Goal: Communication & Community: Answer question/provide support

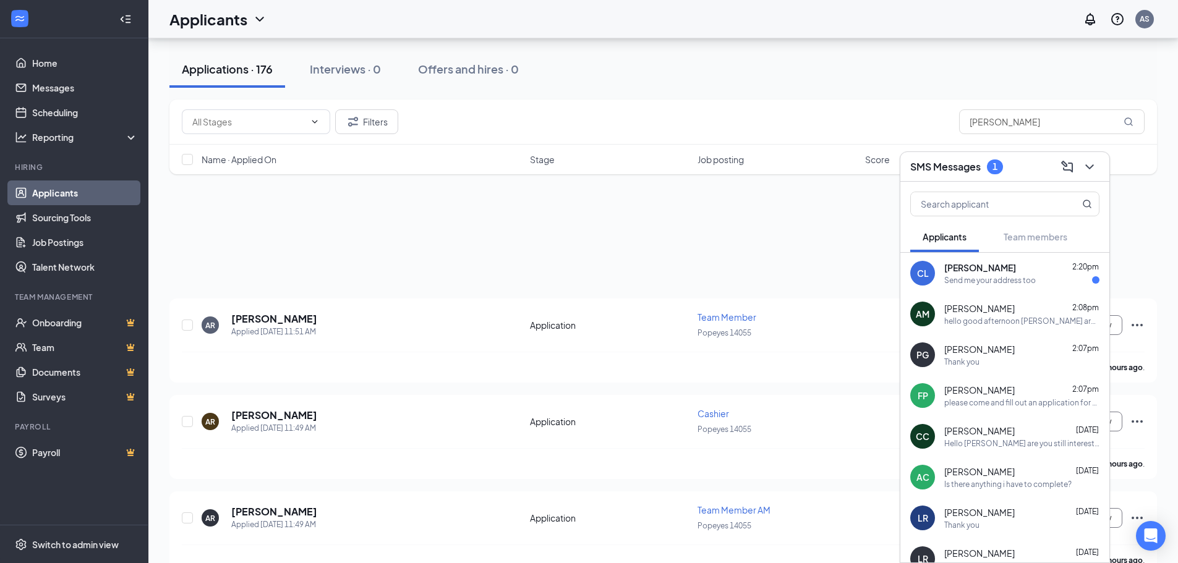
scroll to position [371, 0]
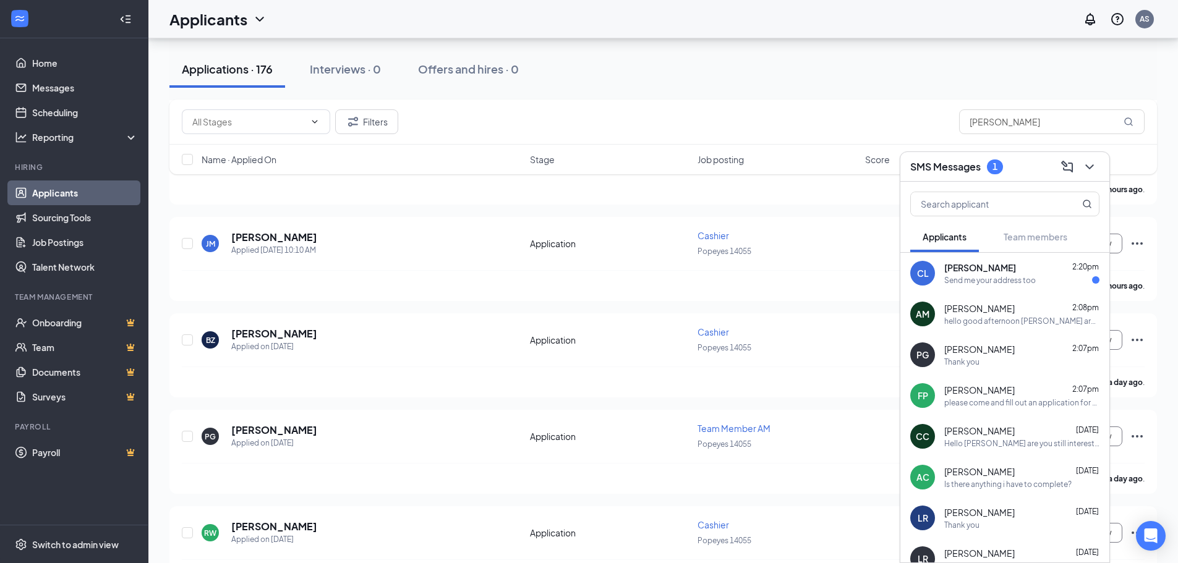
click at [965, 257] on div "CL [PERSON_NAME] 2:20pm Send me your address too" at bounding box center [1004, 273] width 209 height 41
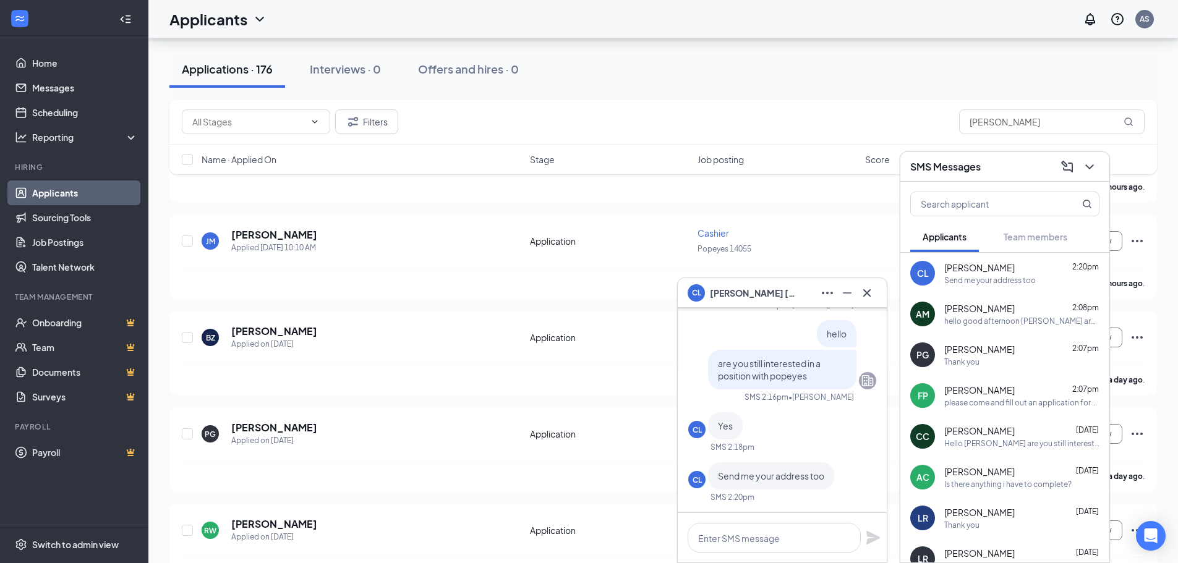
scroll to position [433, 0]
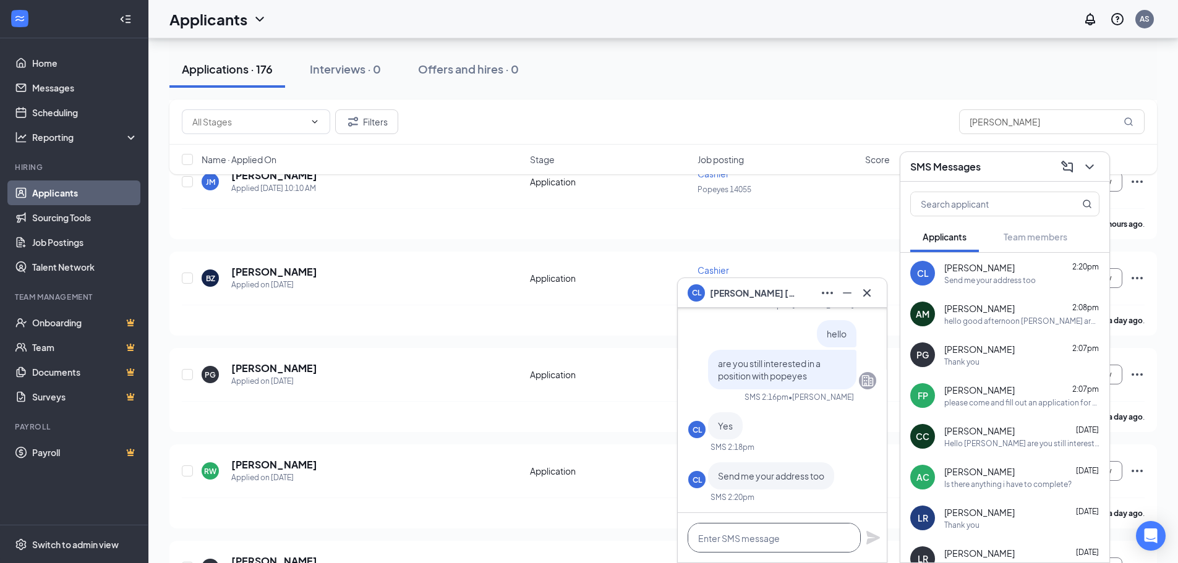
click at [777, 536] on textarea at bounding box center [774, 538] width 173 height 30
type textarea "[STREET_ADDRESS]"
click at [875, 539] on icon "Plane" at bounding box center [873, 538] width 14 height 14
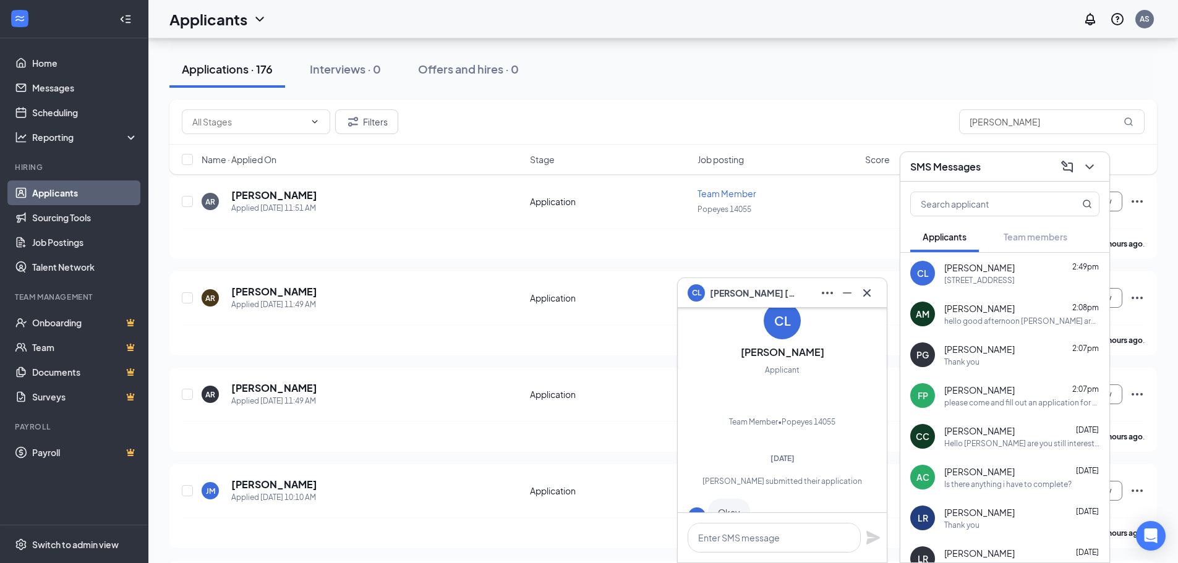
scroll to position [-466, 0]
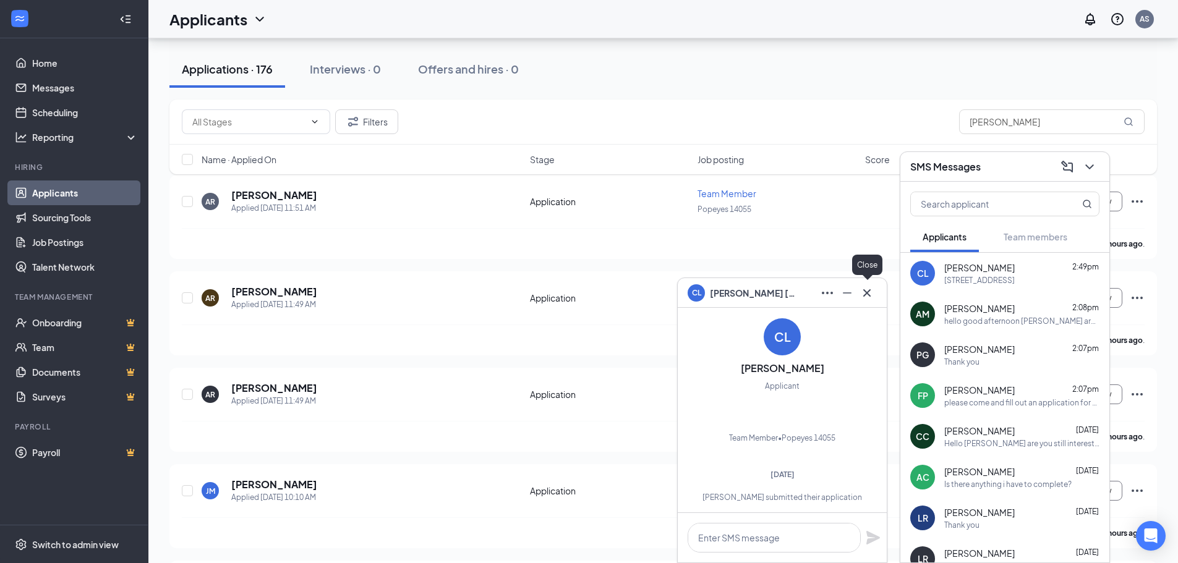
click at [861, 286] on icon "Cross" at bounding box center [867, 293] width 15 height 15
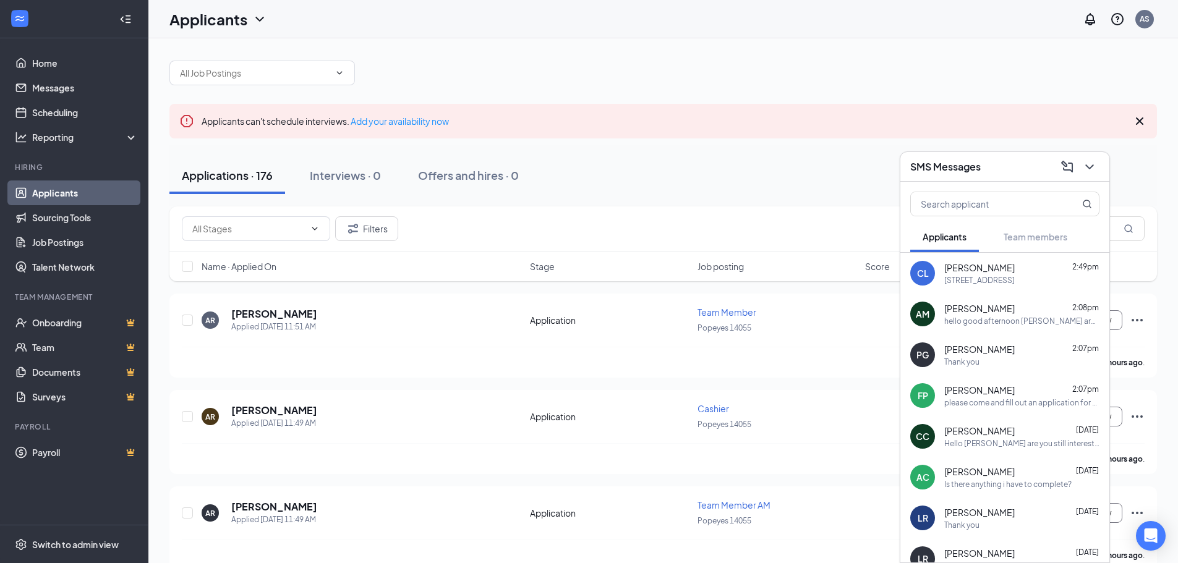
scroll to position [0, 0]
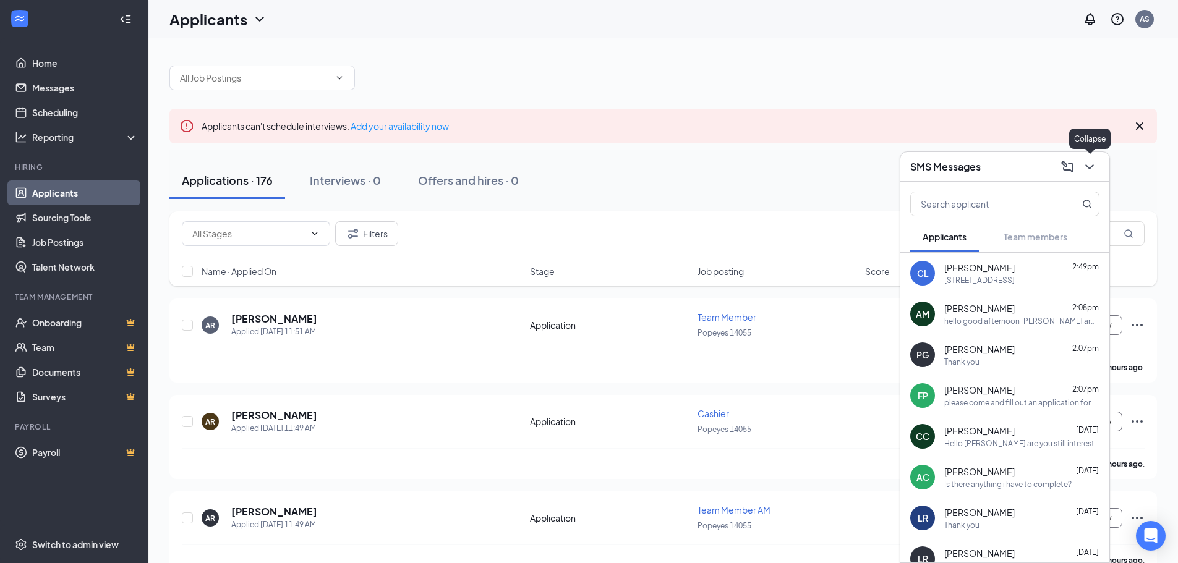
click at [1098, 176] on div at bounding box center [1088, 167] width 22 height 20
click at [1091, 157] on button at bounding box center [1090, 167] width 20 height 20
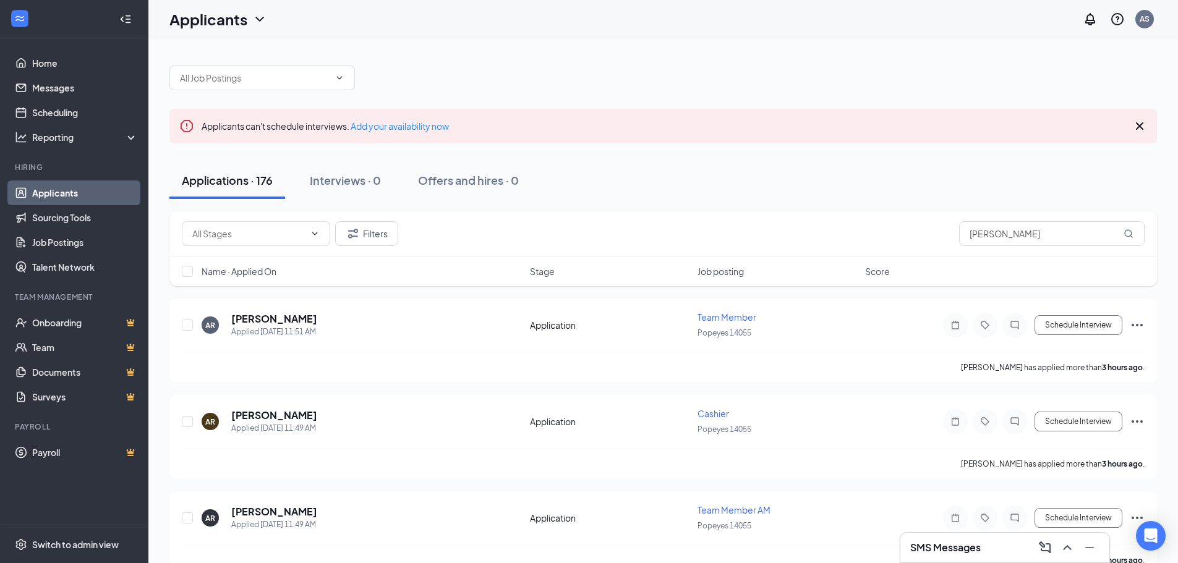
click at [989, 553] on div "SMS Messages" at bounding box center [1004, 548] width 189 height 20
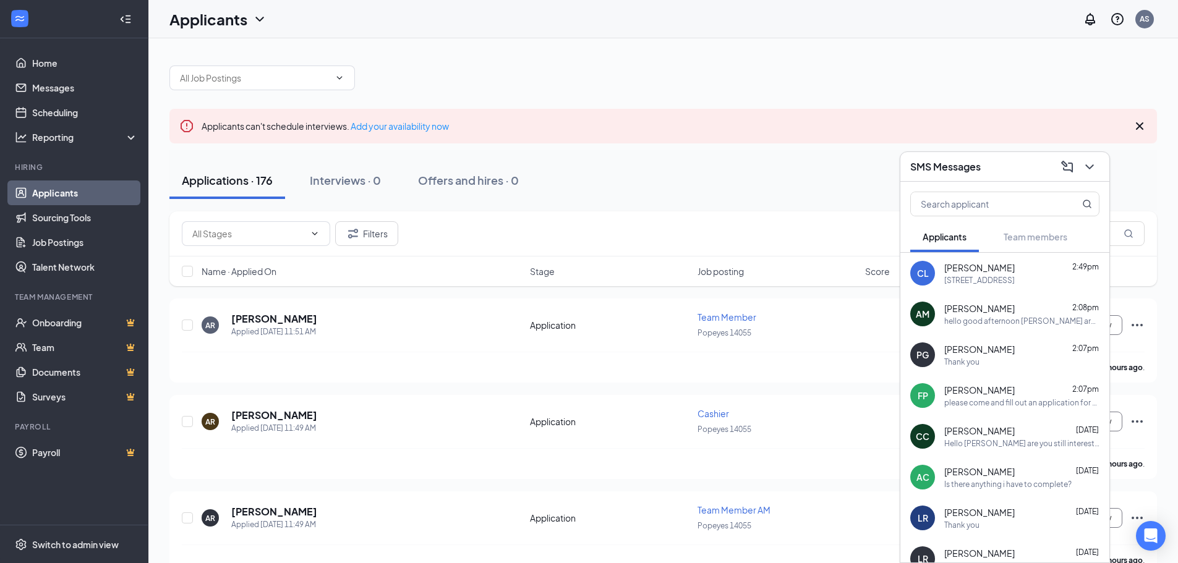
click at [978, 352] on span "[PERSON_NAME]" at bounding box center [979, 349] width 70 height 12
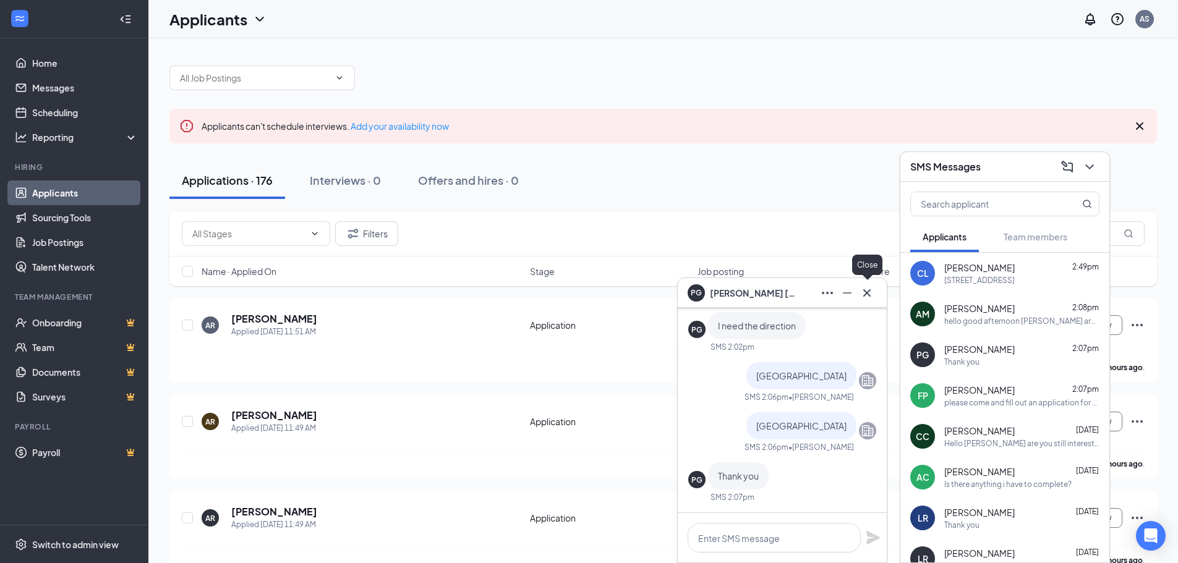
click at [866, 291] on icon "Cross" at bounding box center [867, 293] width 15 height 15
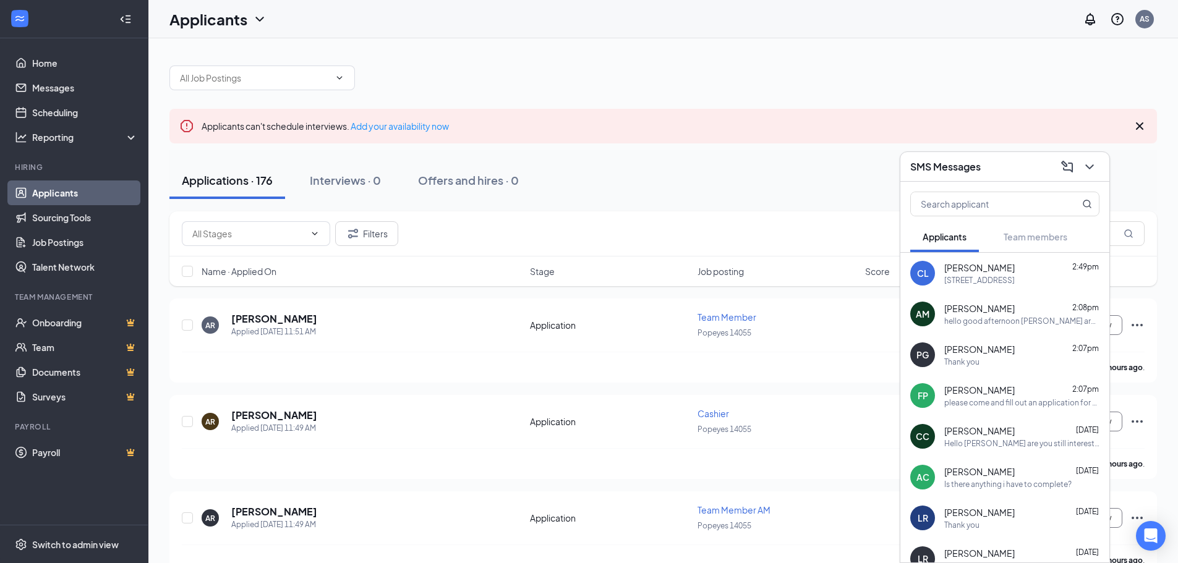
click at [1004, 409] on div "[PERSON_NAME] 2:07pm please come and fill out an application for hiring" at bounding box center [1004, 395] width 209 height 41
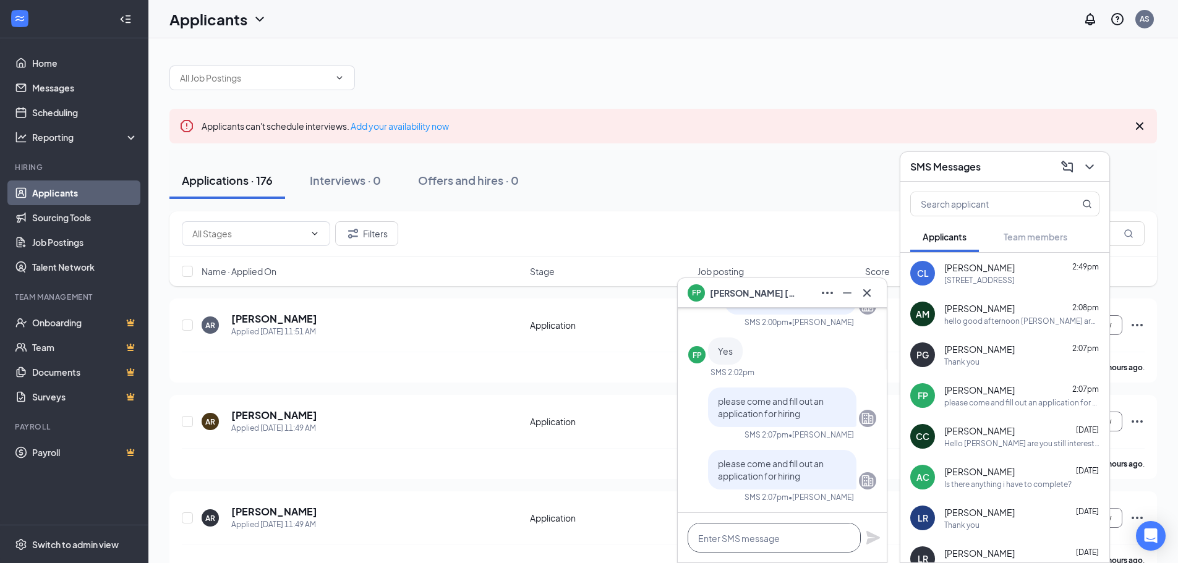
click at [779, 531] on textarea at bounding box center [774, 538] width 173 height 30
type textarea "[STREET_ADDRESS]"
click at [868, 541] on icon "Plane" at bounding box center [873, 538] width 14 height 14
